Goal: Task Accomplishment & Management: Complete application form

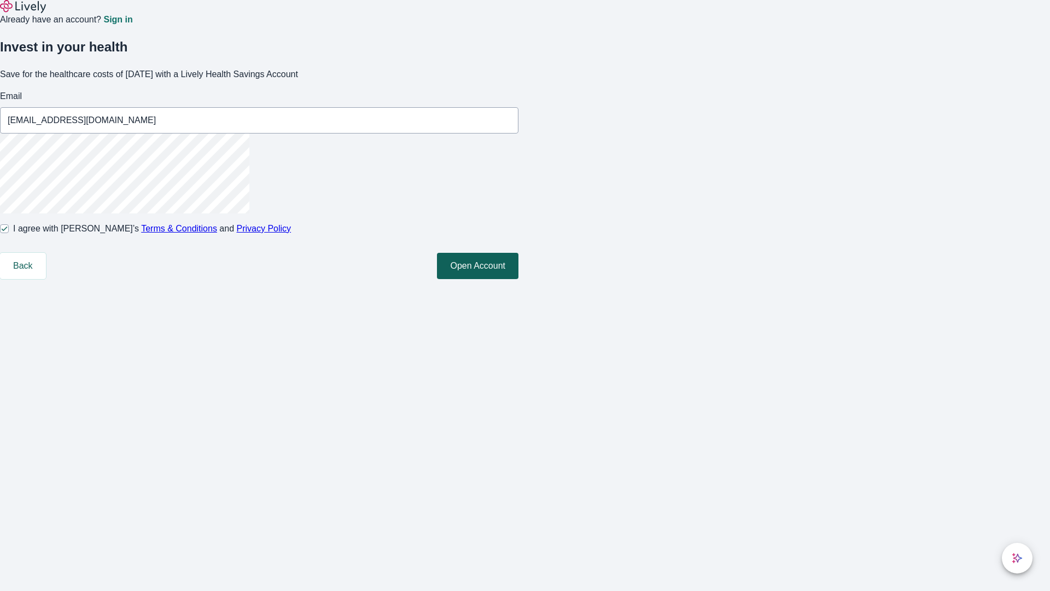
click at [519, 279] on button "Open Account" at bounding box center [478, 266] width 82 height 26
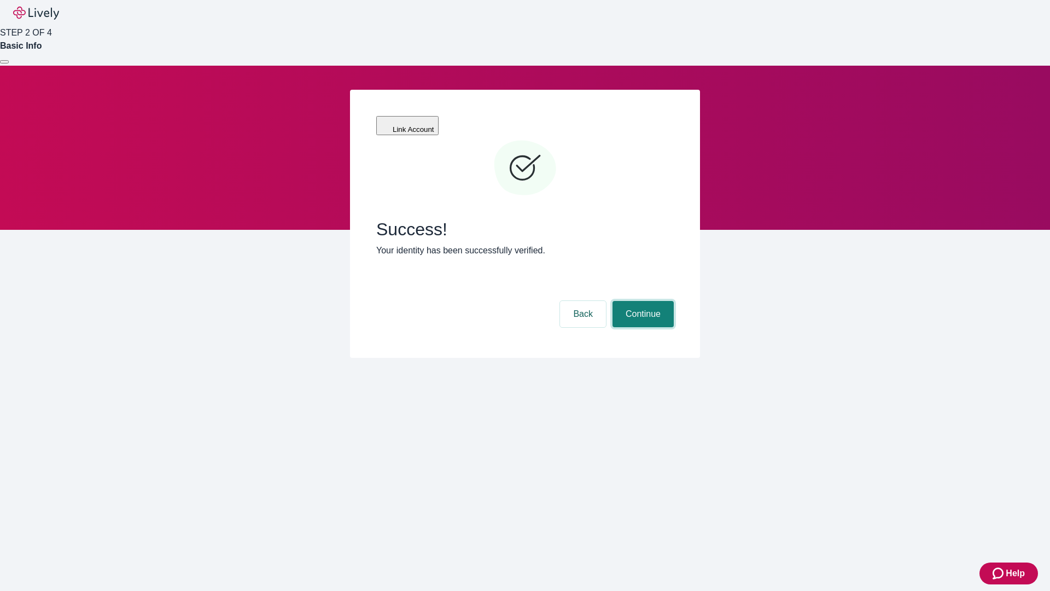
click at [642, 301] on button "Continue" at bounding box center [643, 314] width 61 height 26
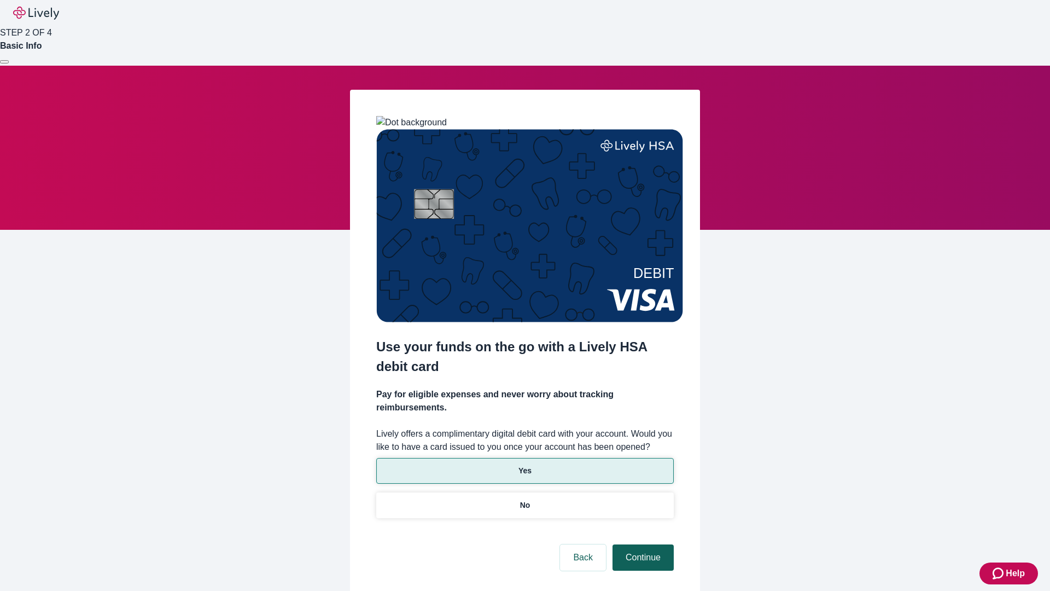
click at [525, 465] on p "Yes" at bounding box center [525, 470] width 13 height 11
click at [642, 544] on button "Continue" at bounding box center [643, 557] width 61 height 26
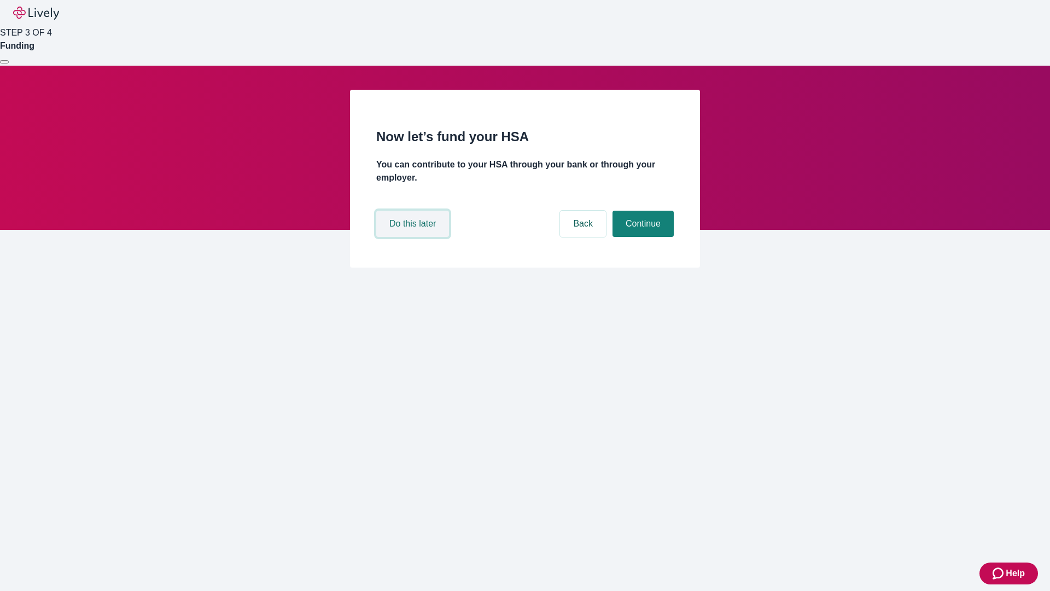
click at [414, 237] on button "Do this later" at bounding box center [412, 224] width 73 height 26
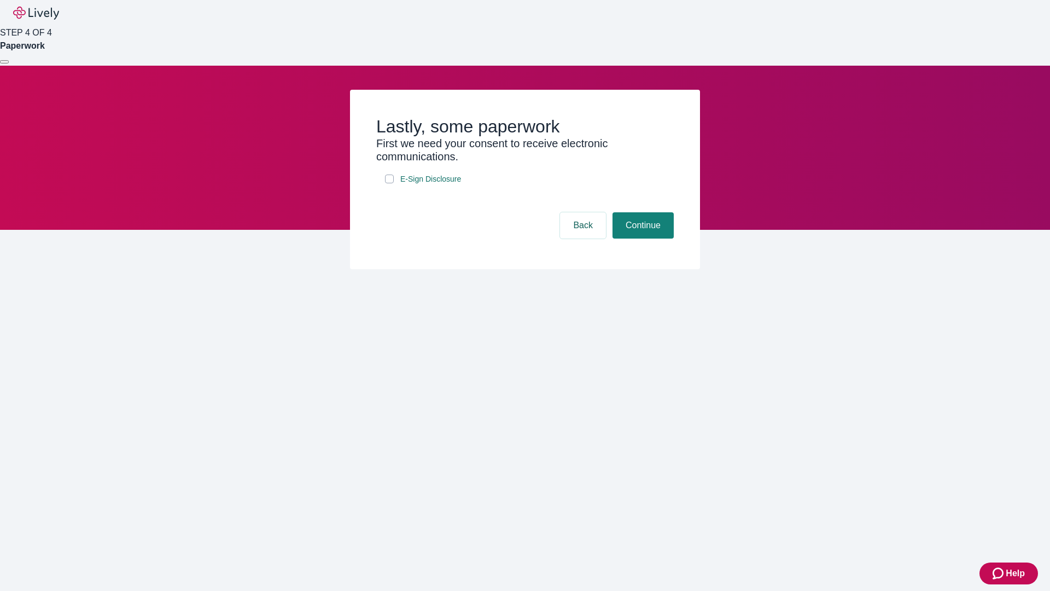
click at [389, 183] on input "E-Sign Disclosure" at bounding box center [389, 178] width 9 height 9
checkbox input "true"
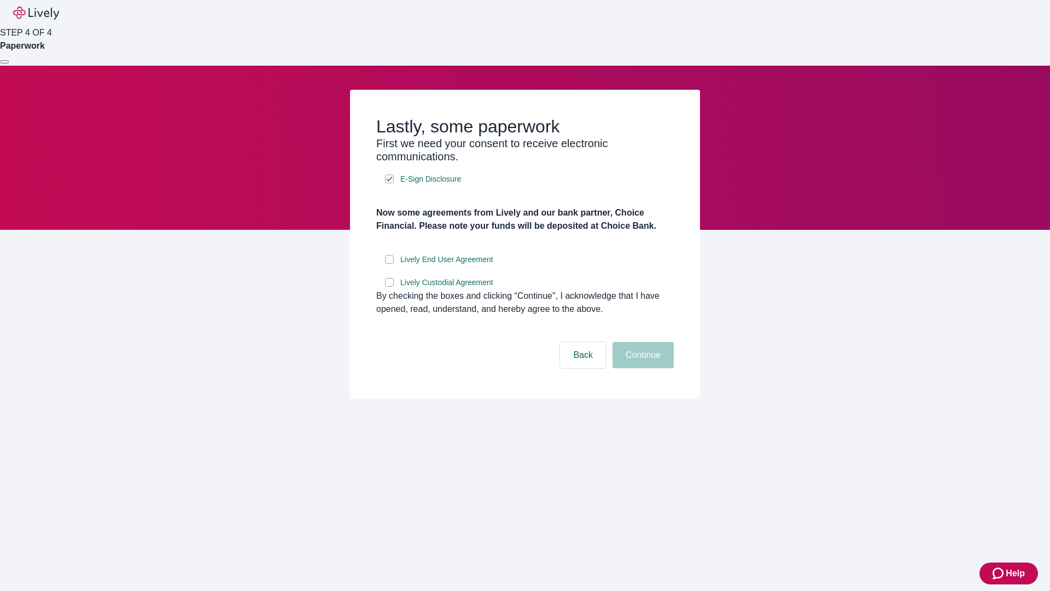
click at [389, 264] on input "Lively End User Agreement" at bounding box center [389, 259] width 9 height 9
checkbox input "true"
click at [389, 287] on input "Lively Custodial Agreement" at bounding box center [389, 282] width 9 height 9
checkbox input "true"
click at [642, 368] on button "Continue" at bounding box center [643, 355] width 61 height 26
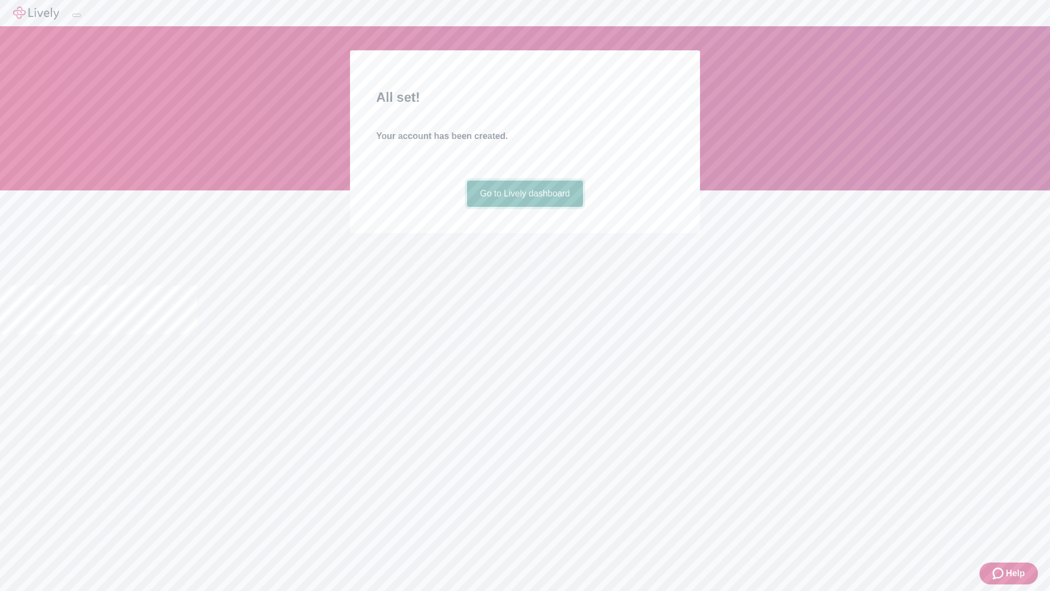
click at [525, 207] on link "Go to Lively dashboard" at bounding box center [525, 194] width 117 height 26
